Goal: Navigation & Orientation: Go to known website

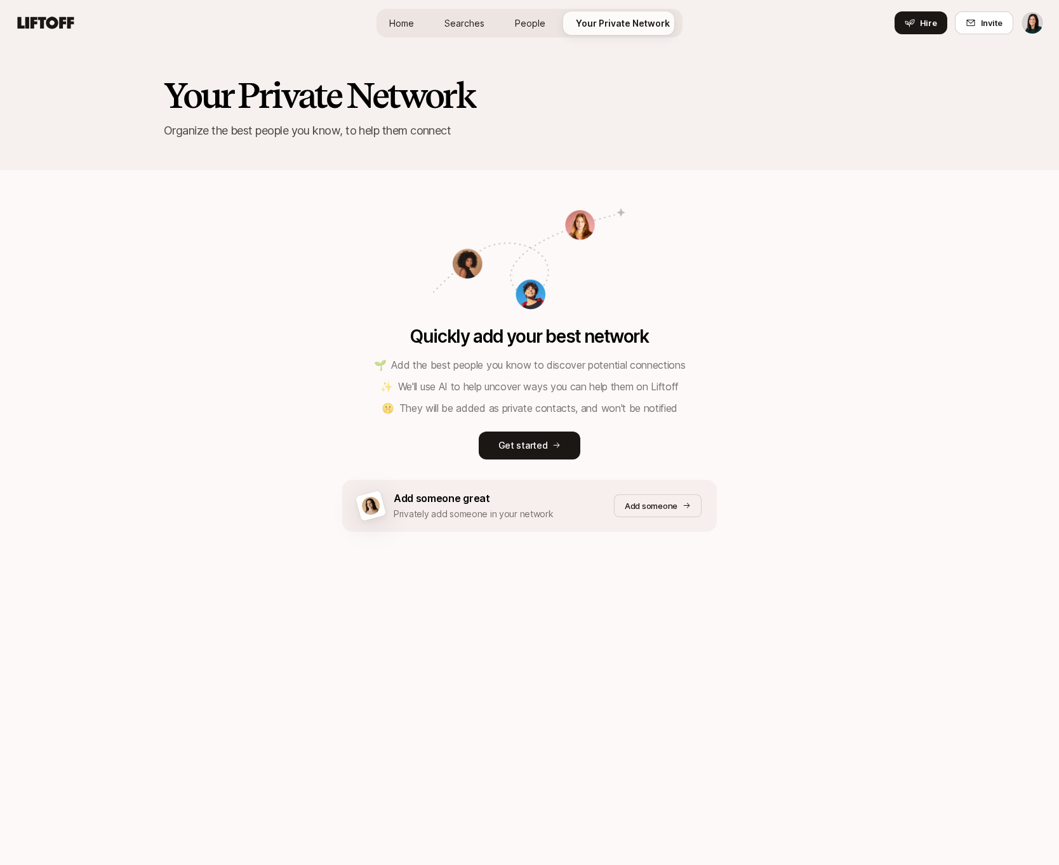
click at [400, 25] on span "Home" at bounding box center [401, 23] width 25 height 13
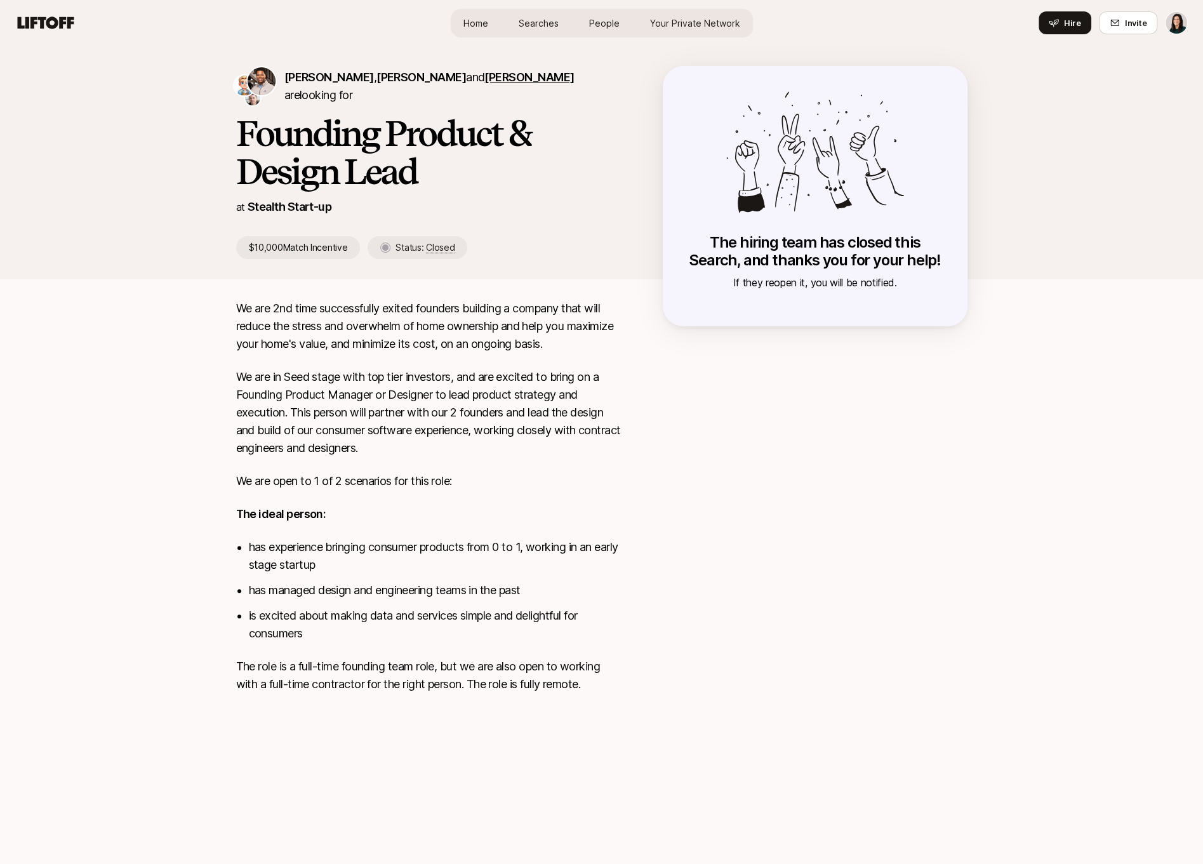
click at [503, 76] on span "Brian O'Malley" at bounding box center [529, 76] width 90 height 13
